Goal: Task Accomplishment & Management: Manage account settings

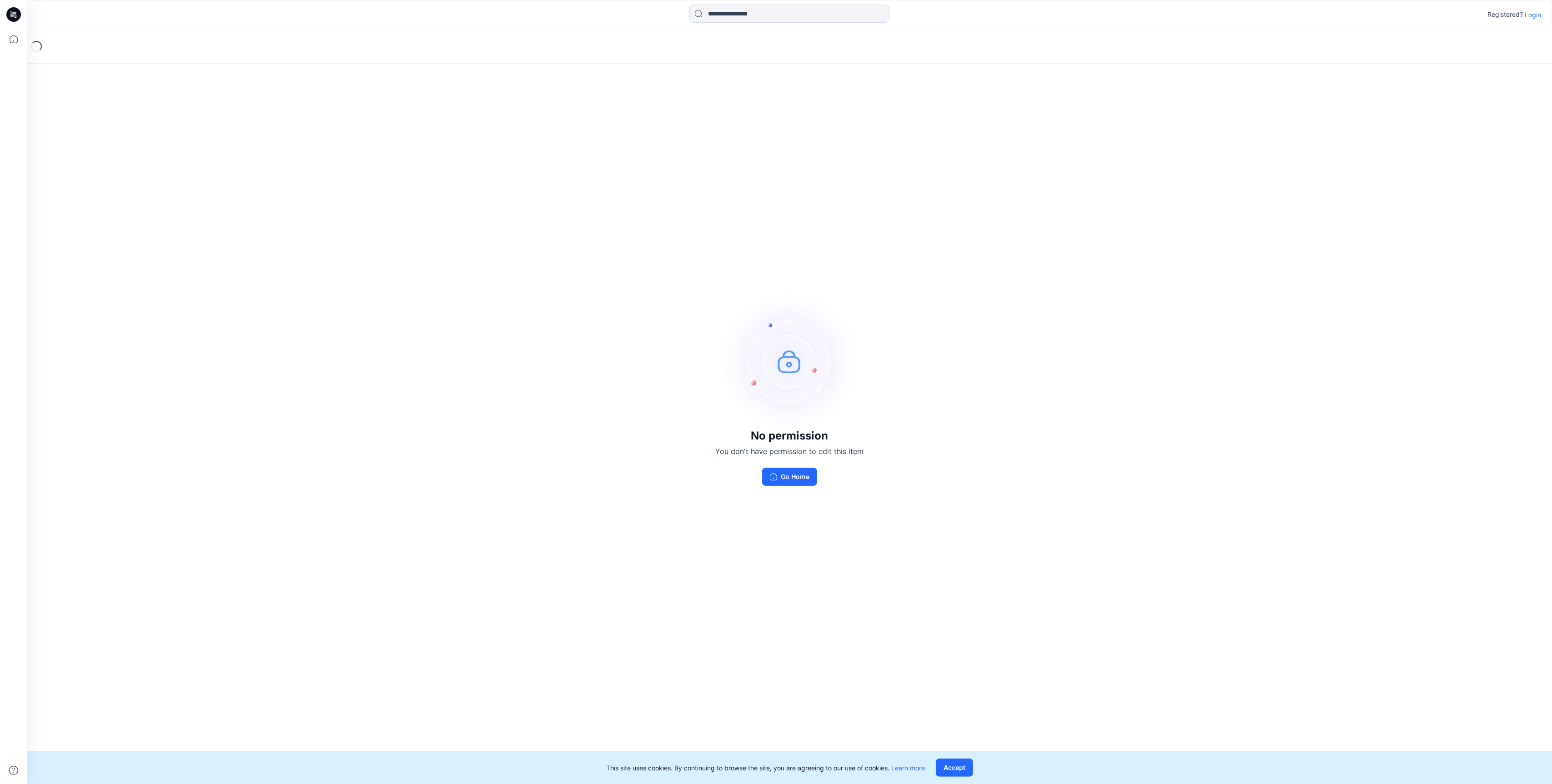
click at [1533, 16] on p "Login" at bounding box center [1533, 15] width 16 height 10
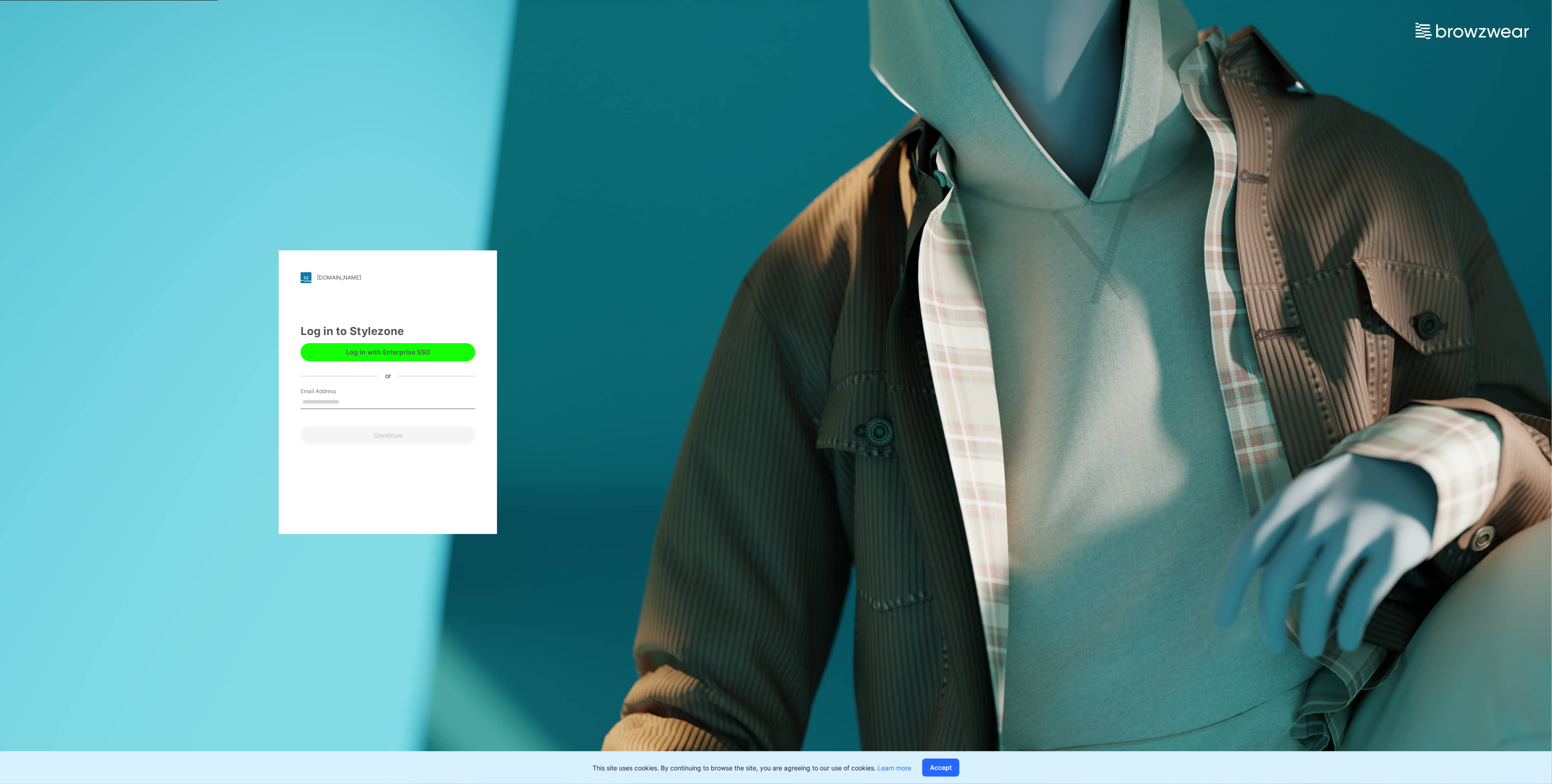
click at [363, 401] on input "Email Address" at bounding box center [388, 402] width 175 height 14
type input "**********"
click at [375, 435] on button "Continue" at bounding box center [388, 435] width 175 height 18
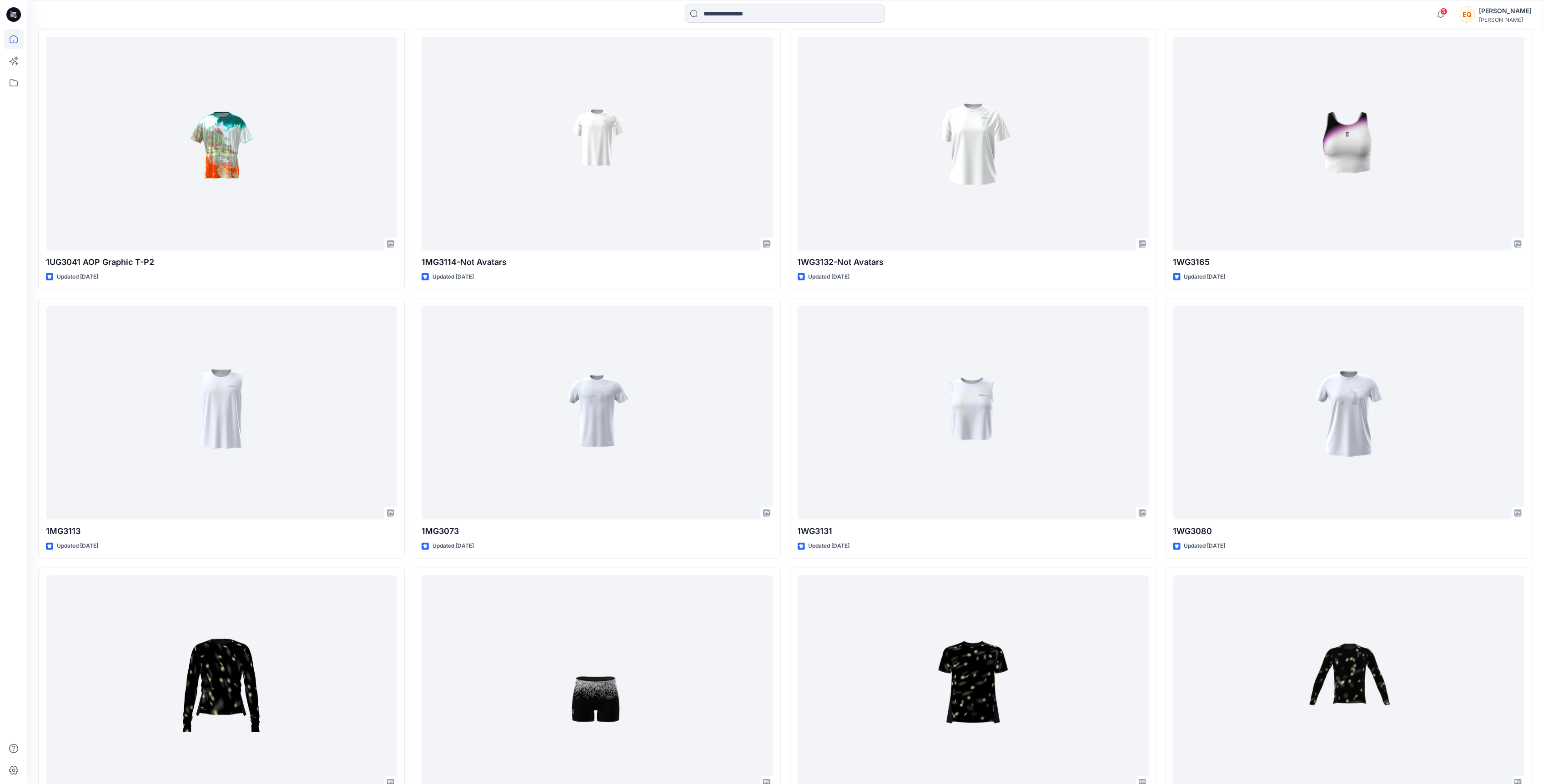
scroll to position [594, 0]
click at [1449, 21] on icon "button" at bounding box center [1441, 14] width 17 height 18
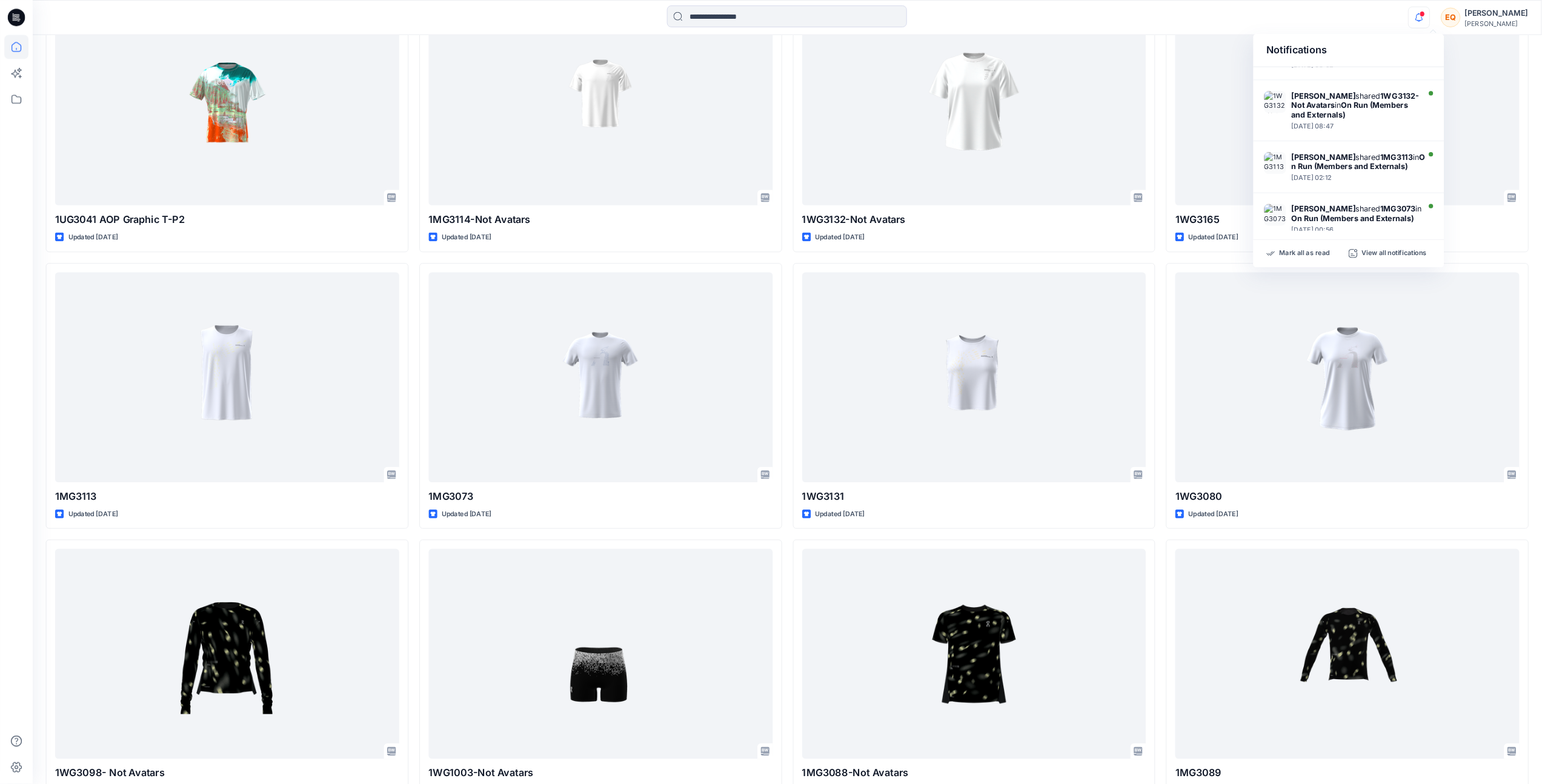
scroll to position [449, 0]
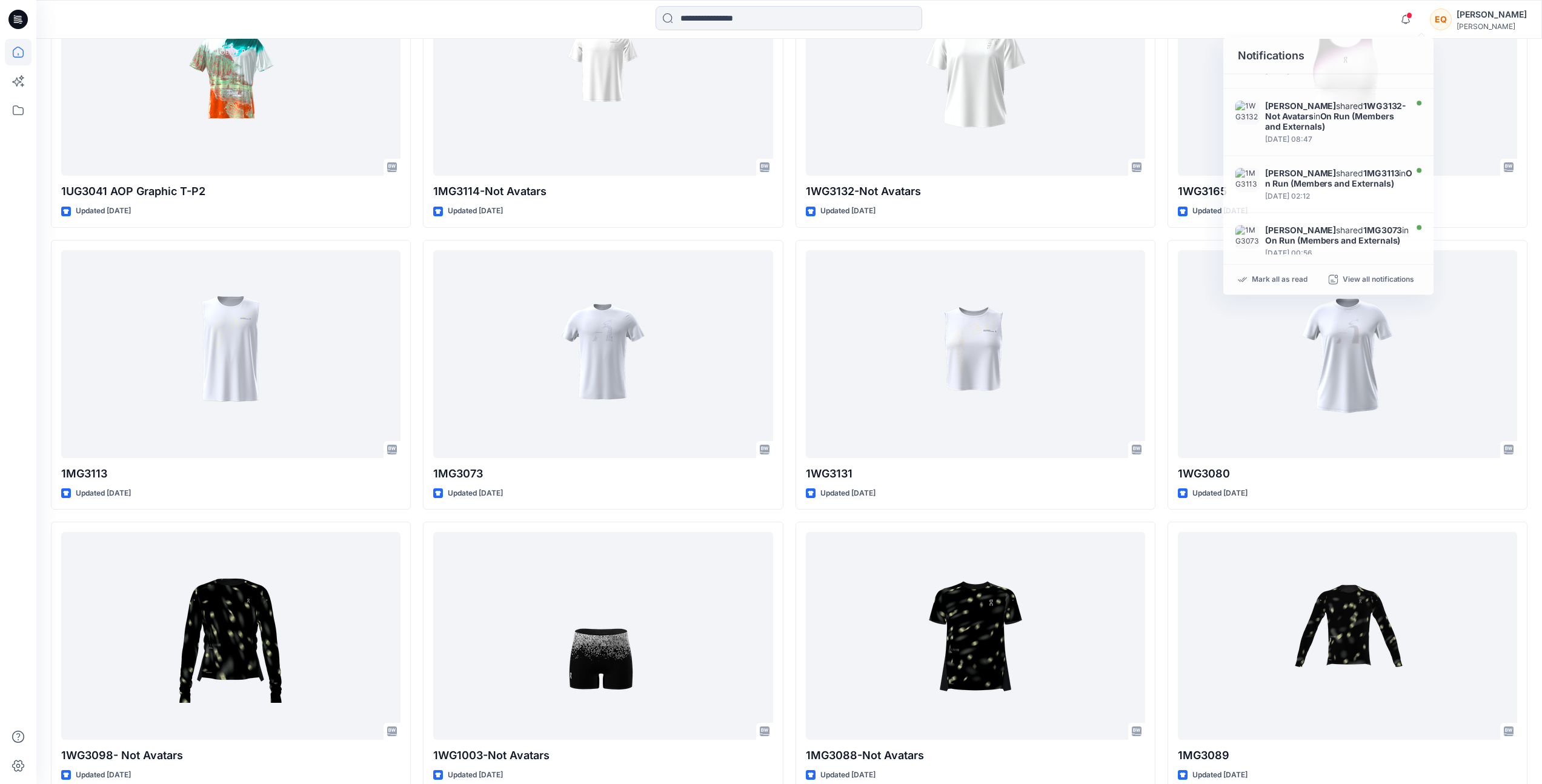
click at [1204, 18] on div "Notifications [PERSON_NAME] shared 1WH3016_AUG.14.25 in On Run (Members and Ext…" at bounding box center [788, 19] width 1505 height 26
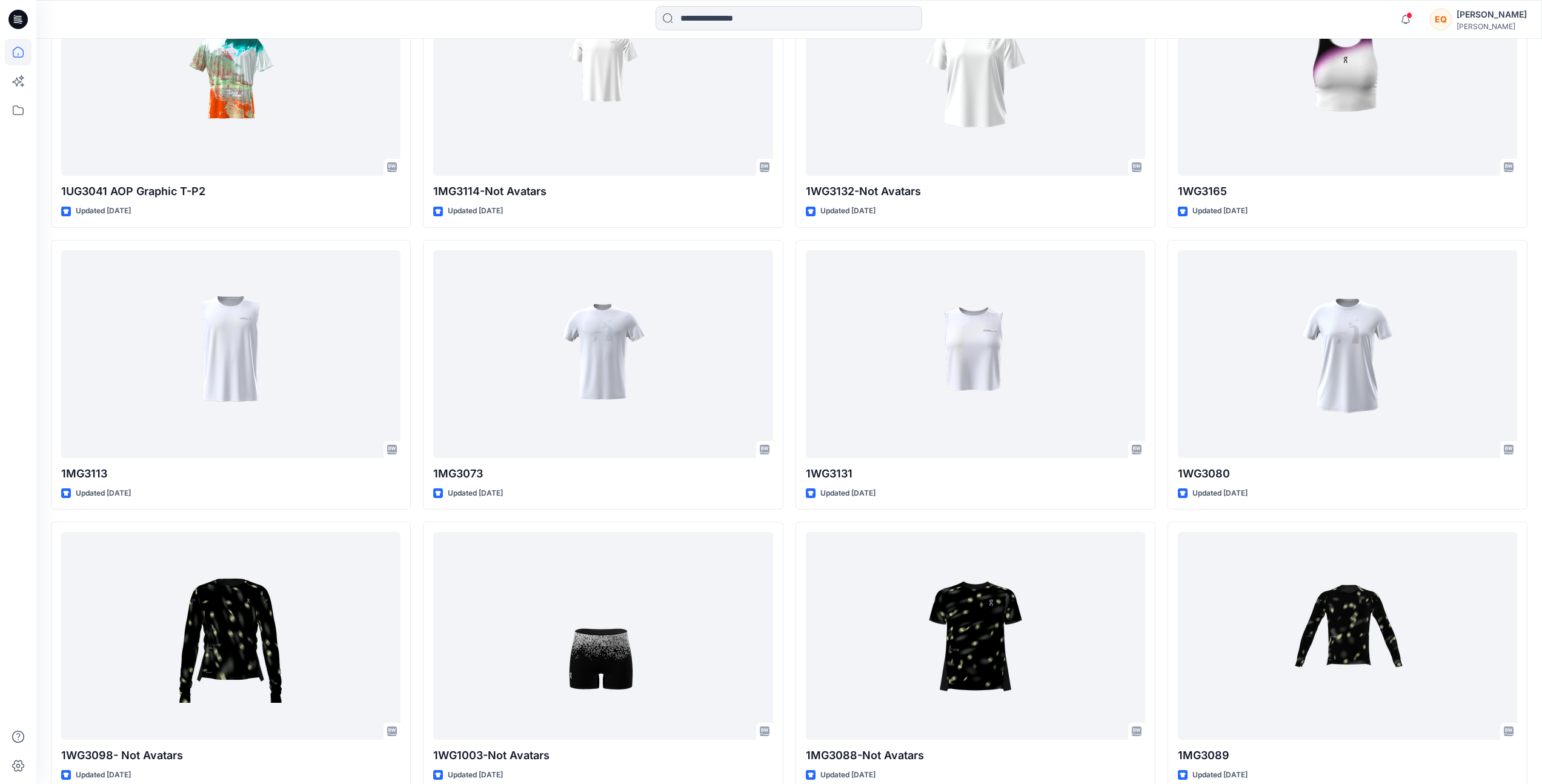
click at [33, 449] on div at bounding box center [18, 392] width 36 height 784
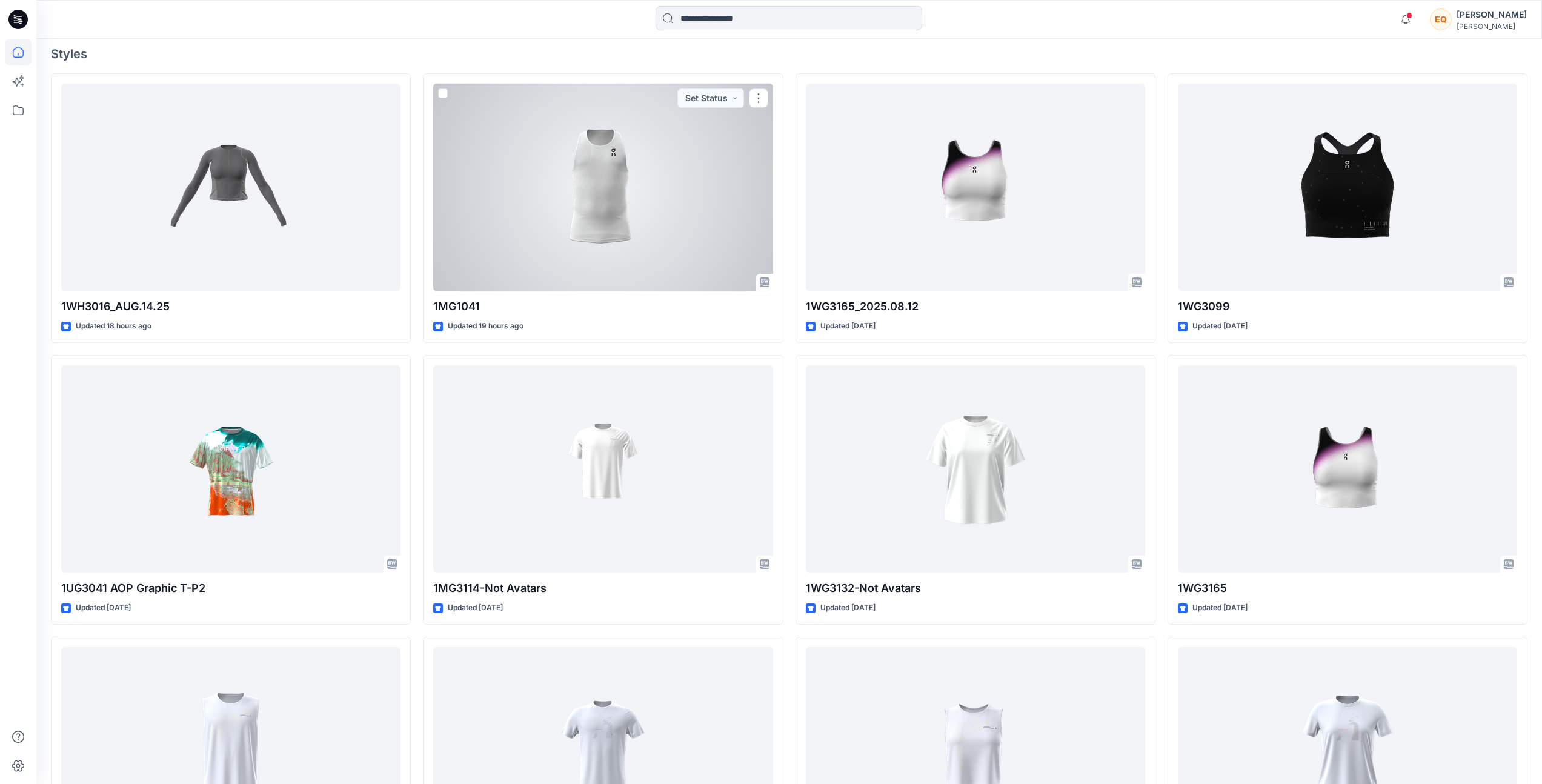
scroll to position [393, 0]
